Goal: Task Accomplishment & Management: Use online tool/utility

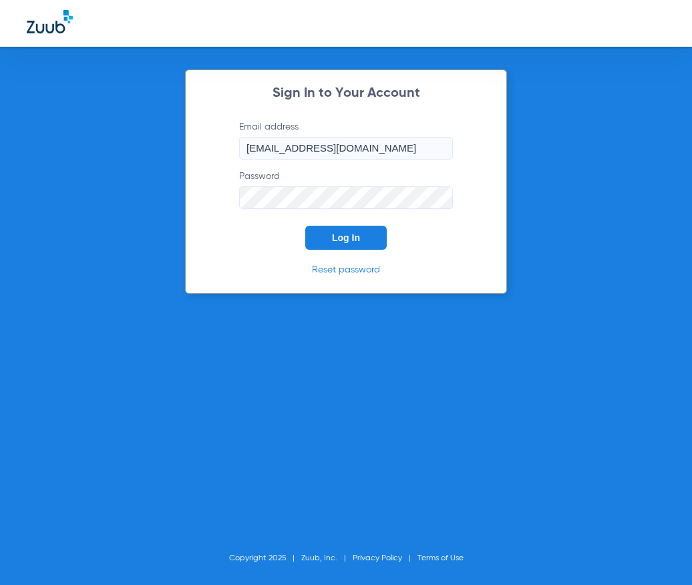
click at [351, 226] on button "Log In" at bounding box center [346, 238] width 82 height 24
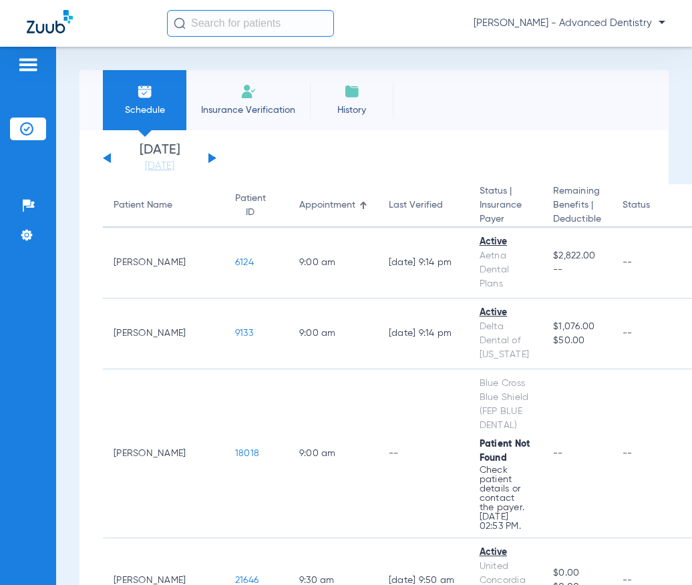
click at [210, 152] on div "[DATE] [DATE] [DATE] [DATE] [DATE] [DATE] [DATE] [DATE] [DATE] [DATE] [DATE] [D…" at bounding box center [160, 158] width 114 height 29
click at [210, 155] on button at bounding box center [212, 158] width 8 height 10
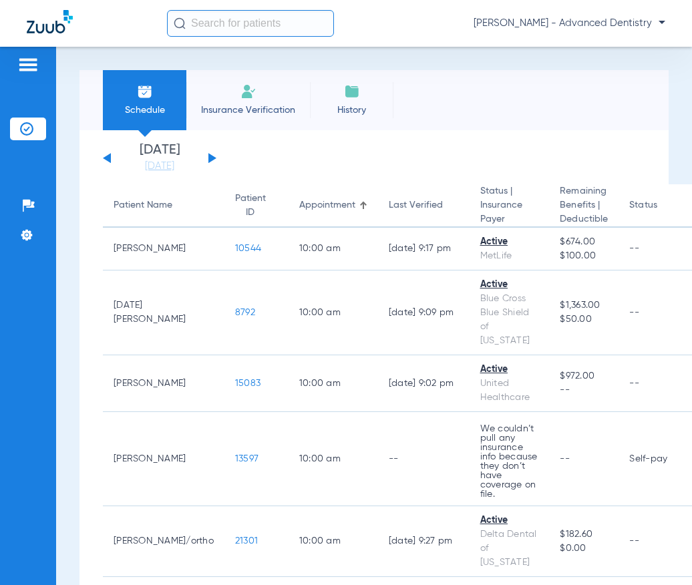
click at [210, 155] on button at bounding box center [212, 158] width 8 height 10
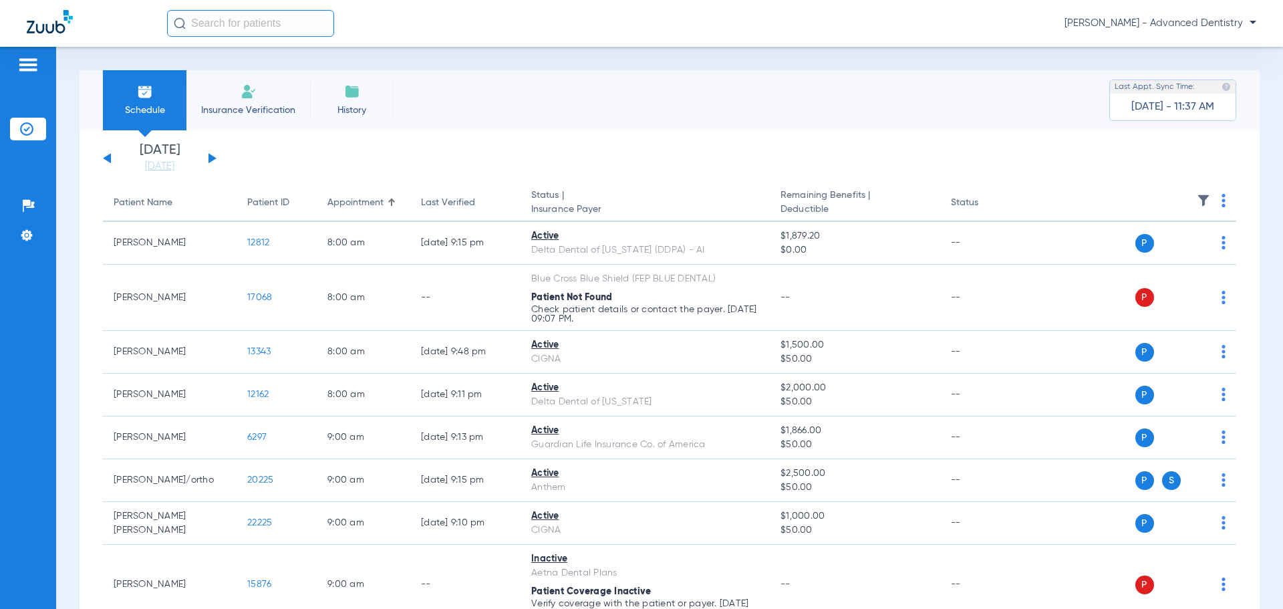
click at [692, 199] on img at bounding box center [1203, 200] width 13 height 13
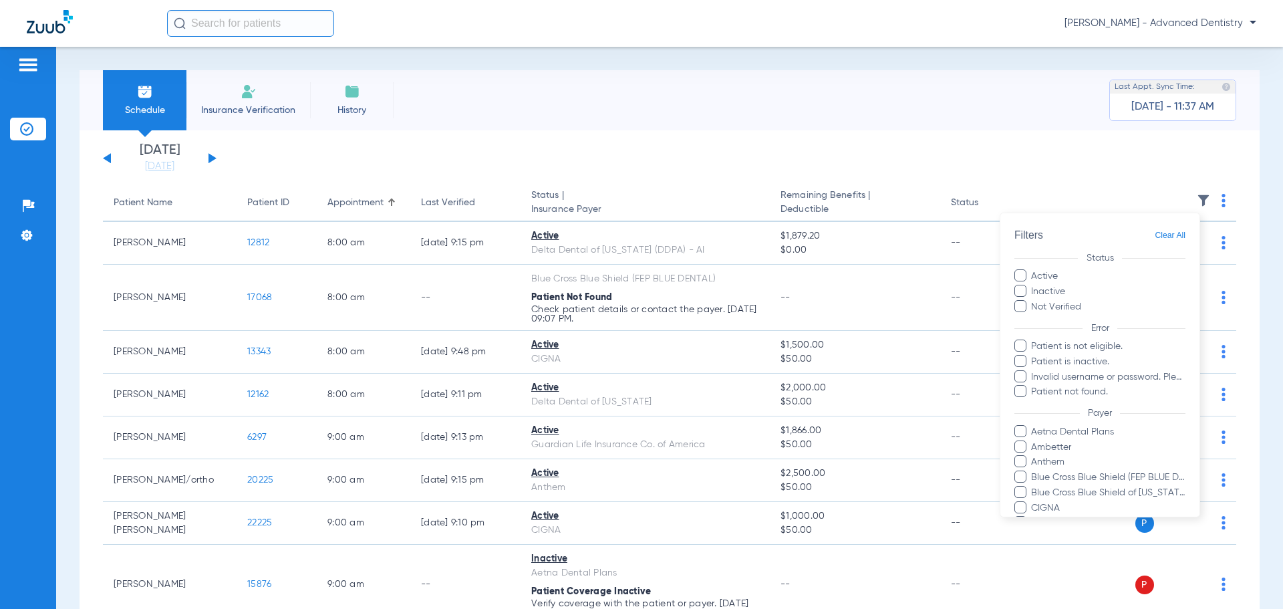
click at [692, 169] on div at bounding box center [641, 304] width 1283 height 609
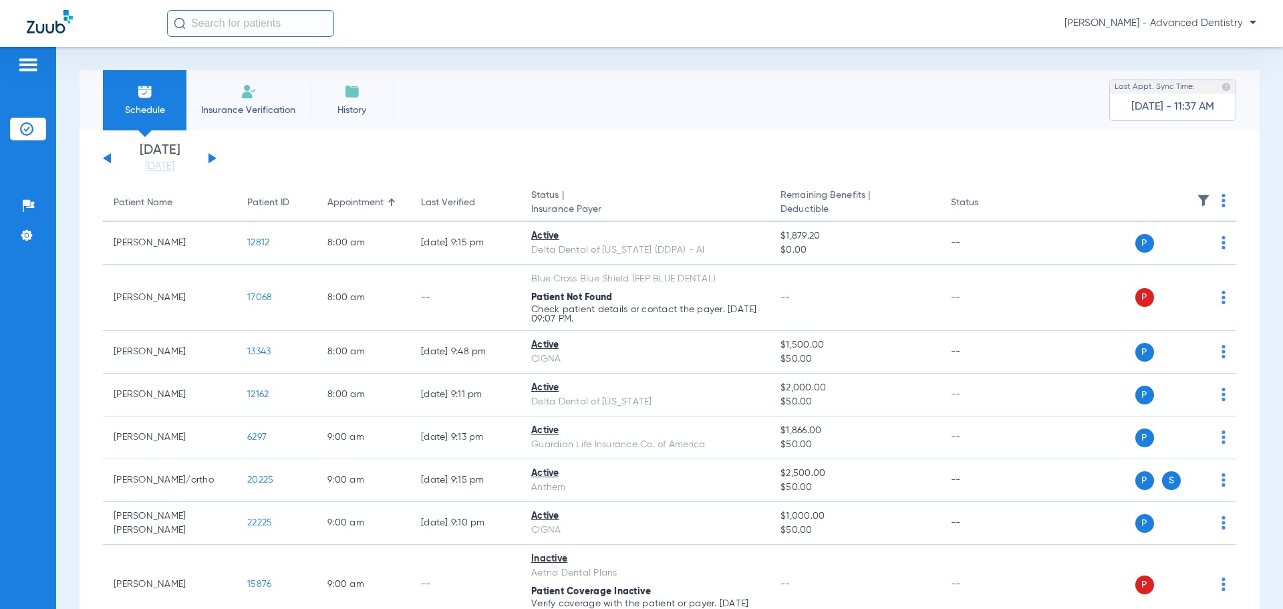
click at [692, 196] on th at bounding box center [1133, 202] width 206 height 37
click at [692, 204] on img at bounding box center [1224, 200] width 4 height 13
click at [692, 184] on div at bounding box center [641, 304] width 1283 height 609
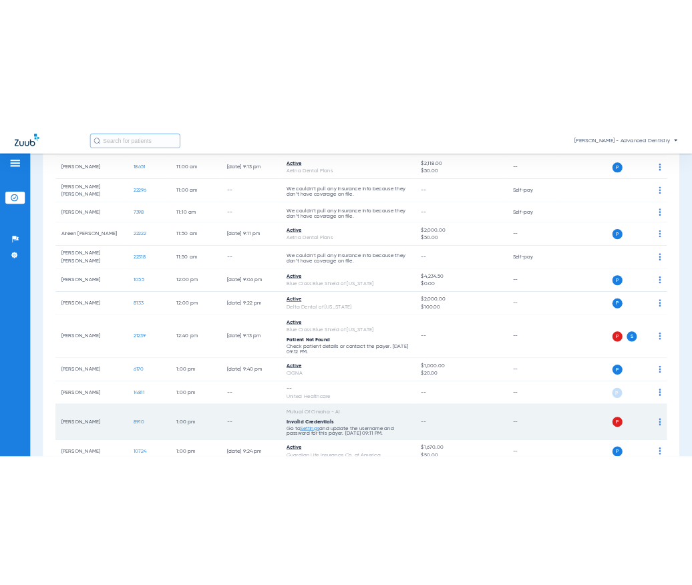
scroll to position [879, 0]
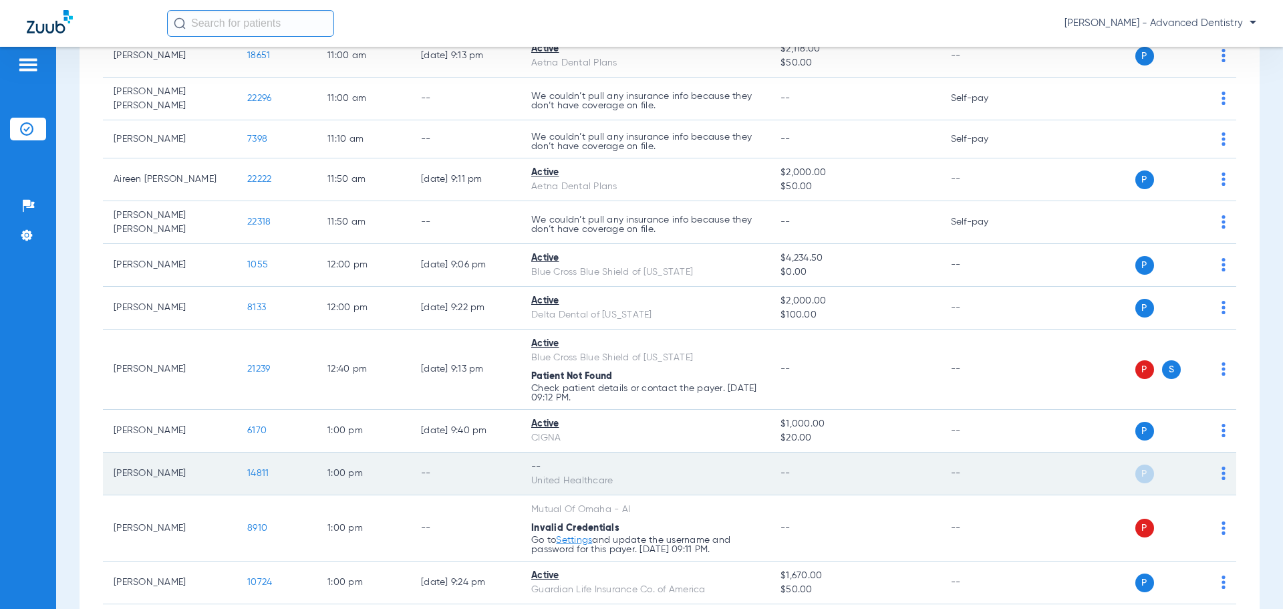
click at [692, 466] on img at bounding box center [1224, 472] width 4 height 13
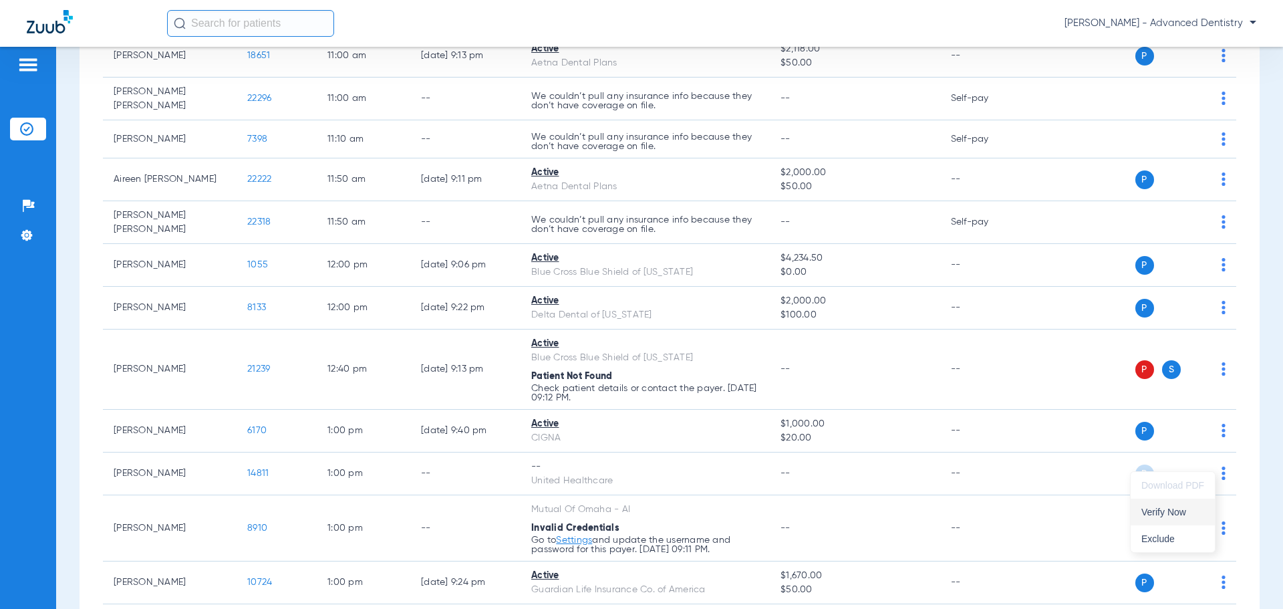
click at [692, 517] on span "Verify Now" at bounding box center [1172, 511] width 63 height 9
